Goal: Transaction & Acquisition: Purchase product/service

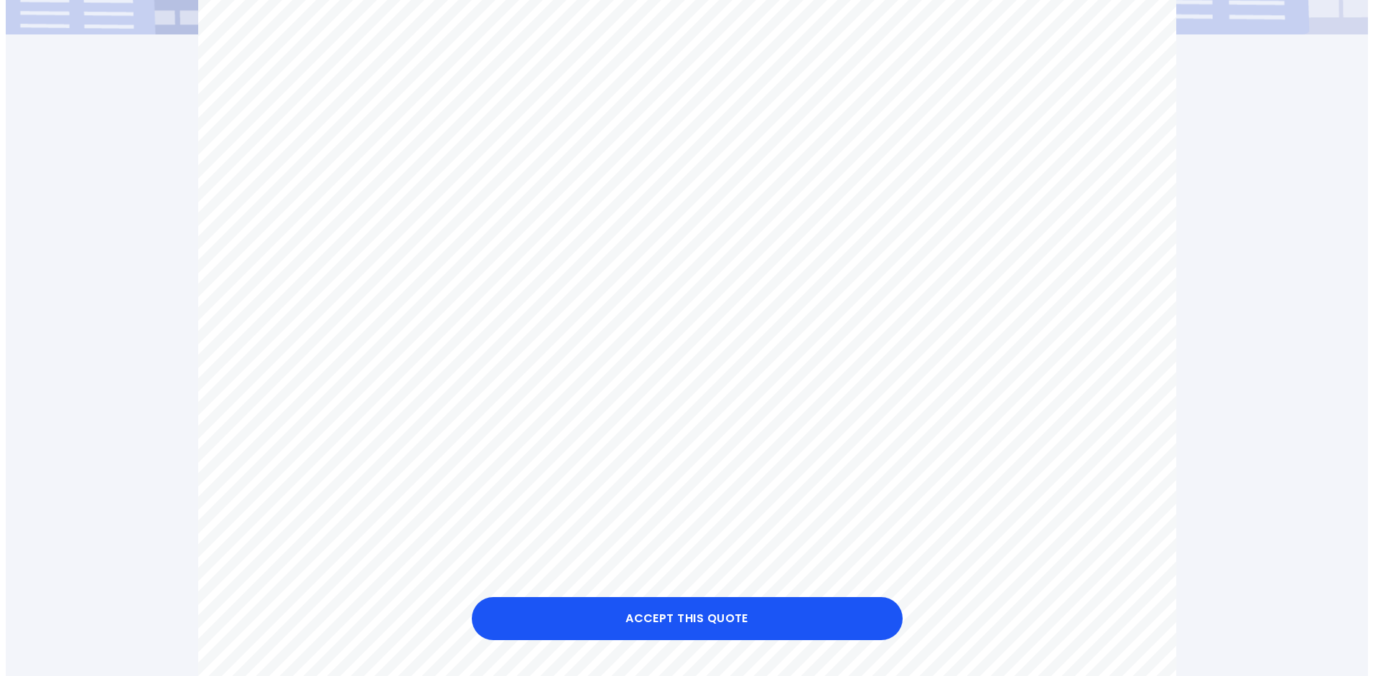
scroll to position [503, 0]
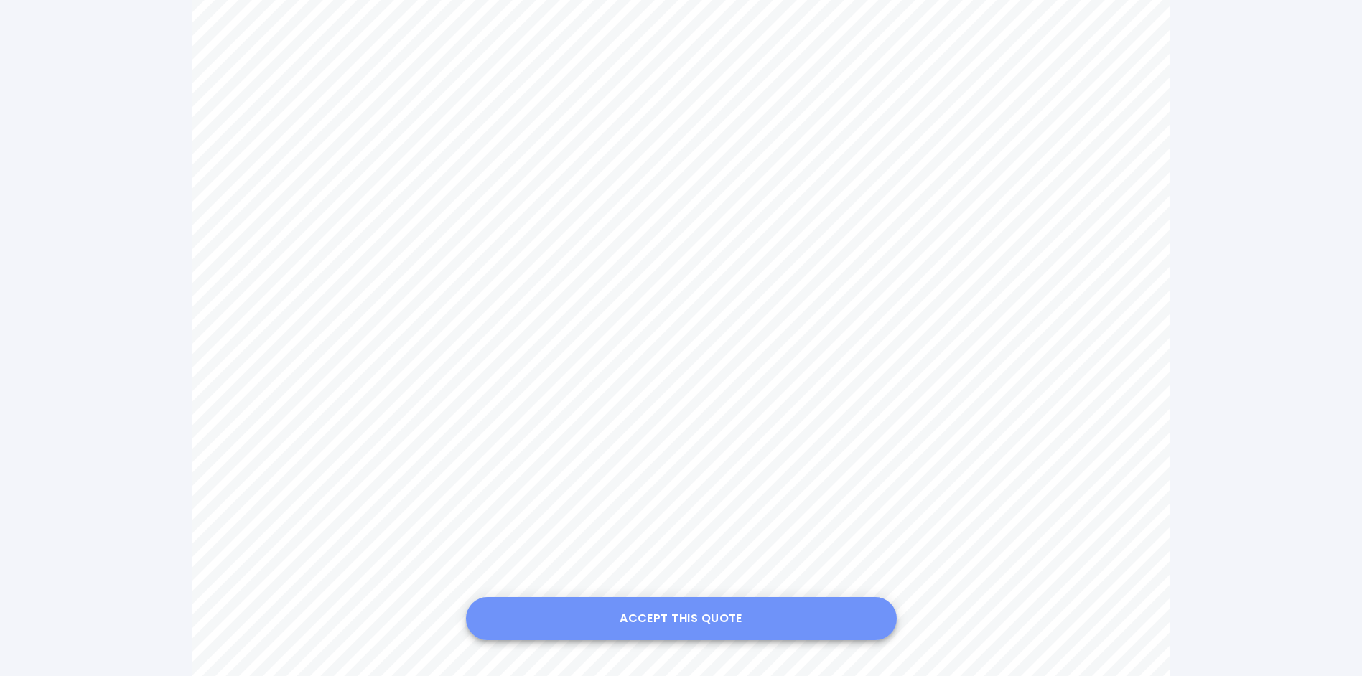
click at [692, 616] on button "Accept this Quote" at bounding box center [681, 618] width 431 height 43
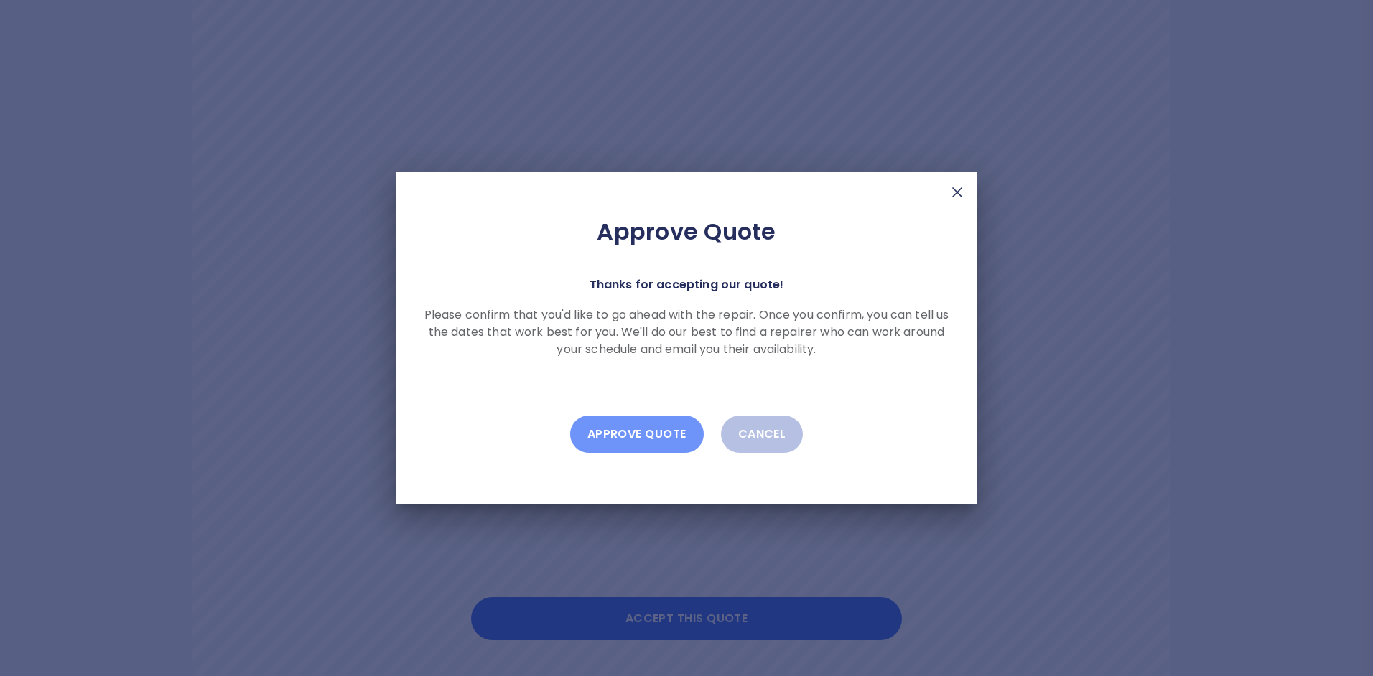
click at [628, 428] on button "Approve Quote" at bounding box center [637, 434] width 134 height 37
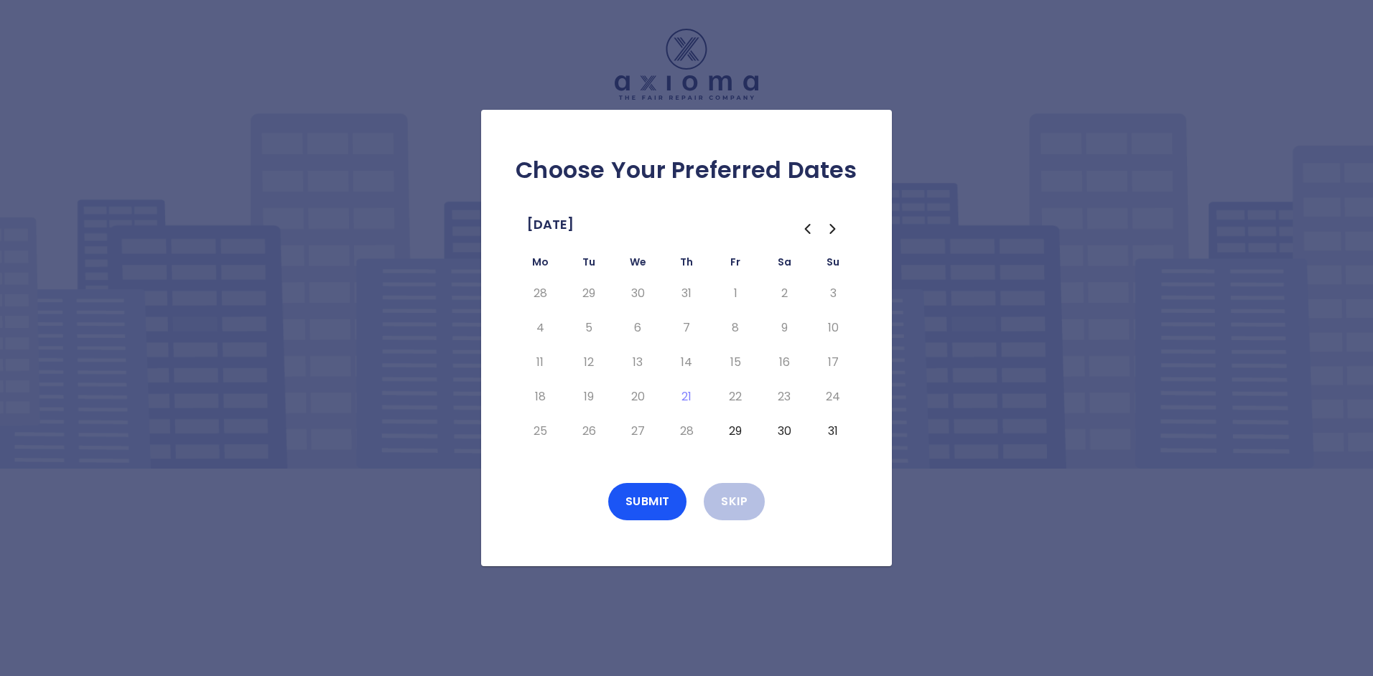
click at [741, 431] on button "29" at bounding box center [735, 431] width 26 height 23
click at [833, 435] on button "31" at bounding box center [833, 431] width 26 height 23
click at [781, 429] on button "30" at bounding box center [784, 431] width 26 height 23
click at [830, 229] on icon "Go to the Next Month" at bounding box center [832, 228] width 17 height 17
click at [542, 292] on button "1" at bounding box center [540, 293] width 26 height 23
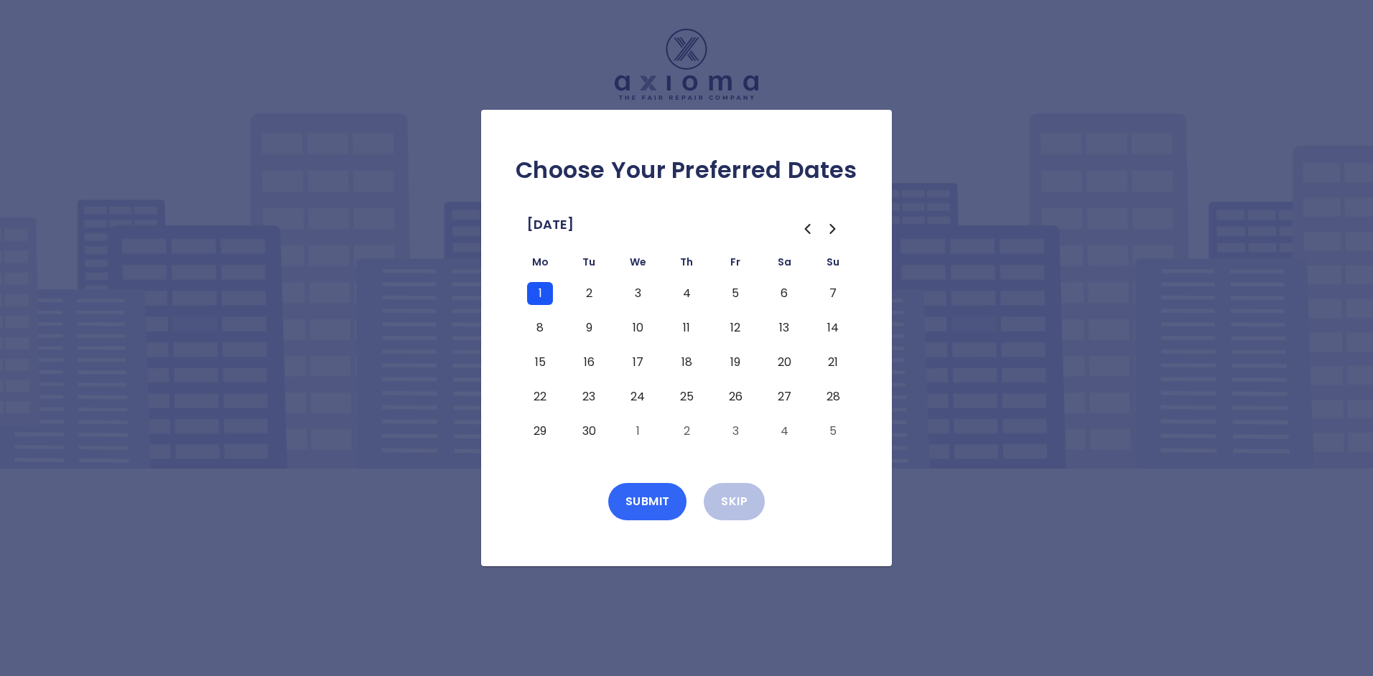
click at [651, 503] on button "Submit" at bounding box center [647, 501] width 79 height 37
